Goal: Task Accomplishment & Management: Manage account settings

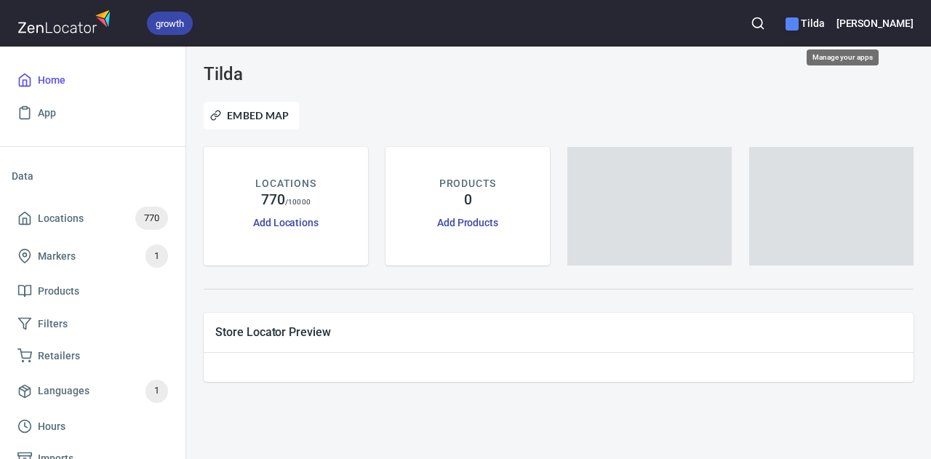
click at [825, 20] on h6 "Tilda" at bounding box center [804, 23] width 39 height 16
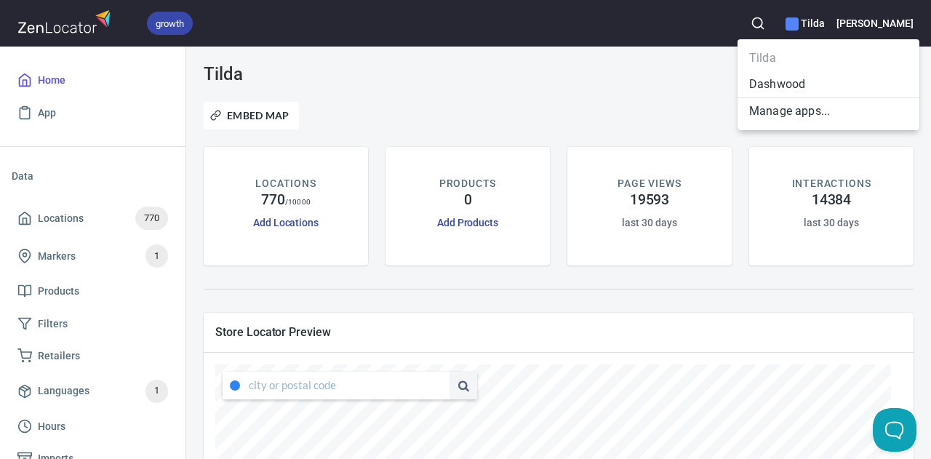
click at [903, 15] on div at bounding box center [465, 229] width 931 height 459
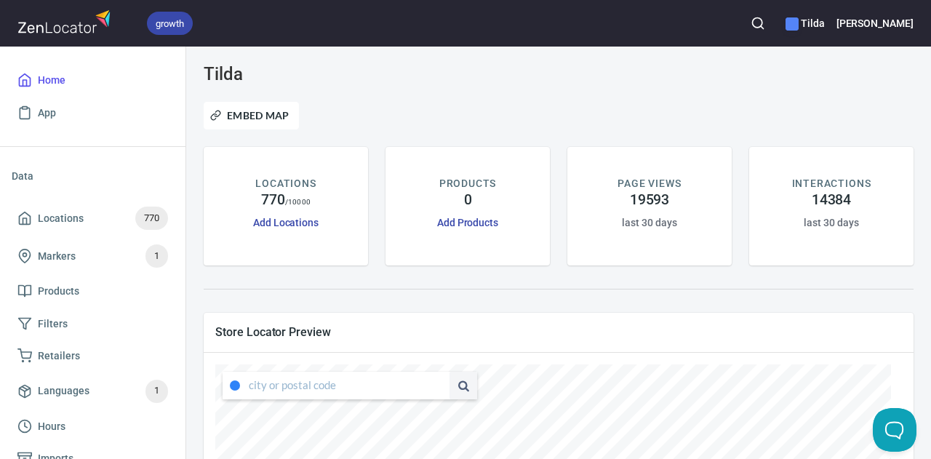
click at [905, 20] on h6 "[PERSON_NAME]" at bounding box center [874, 23] width 77 height 16
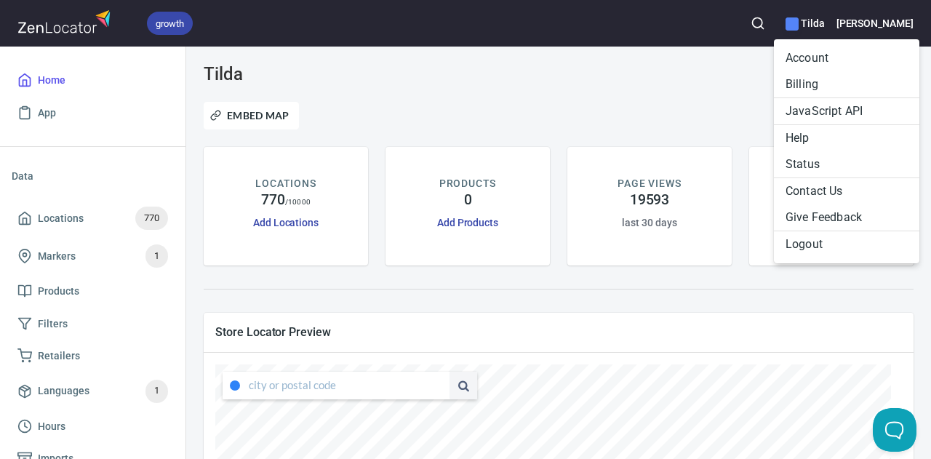
click at [791, 82] on li "Billing" at bounding box center [846, 84] width 145 height 26
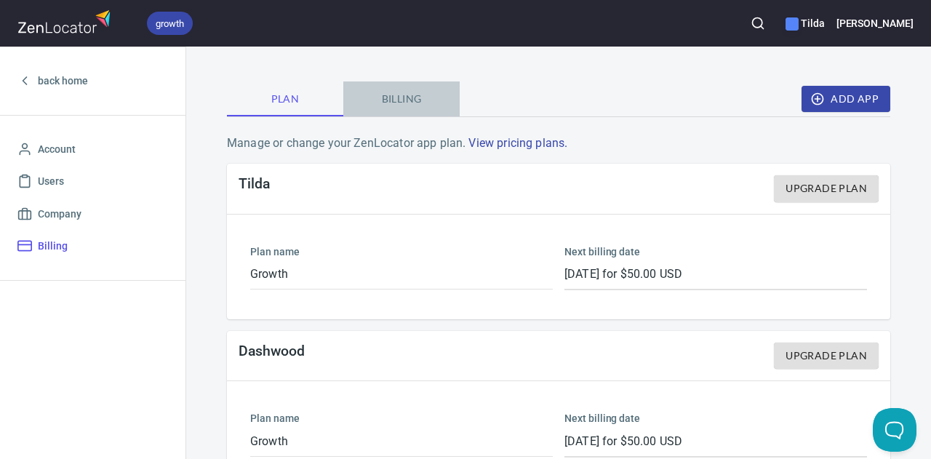
click at [403, 100] on span "Billing" at bounding box center [401, 99] width 99 height 18
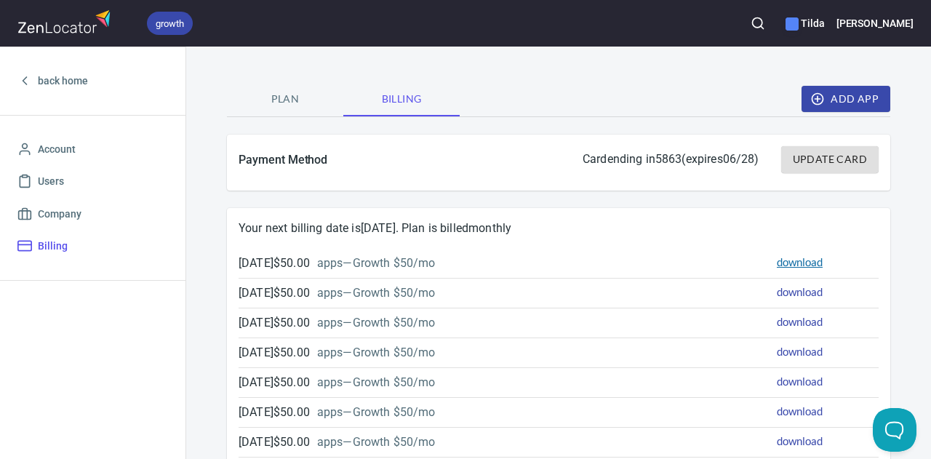
click at [781, 259] on link "download" at bounding box center [800, 261] width 46 height 13
